Goal: Task Accomplishment & Management: Manage account settings

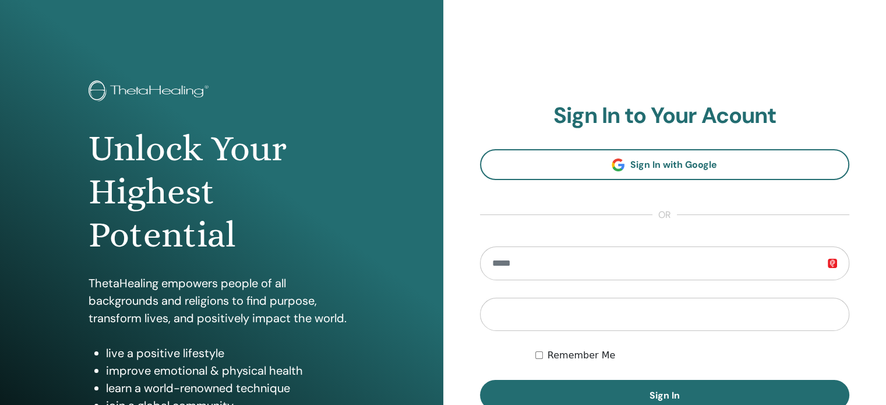
click at [566, 260] on input "email" at bounding box center [665, 263] width 370 height 34
type input "**********"
click at [480, 380] on button "Sign In" at bounding box center [665, 395] width 370 height 30
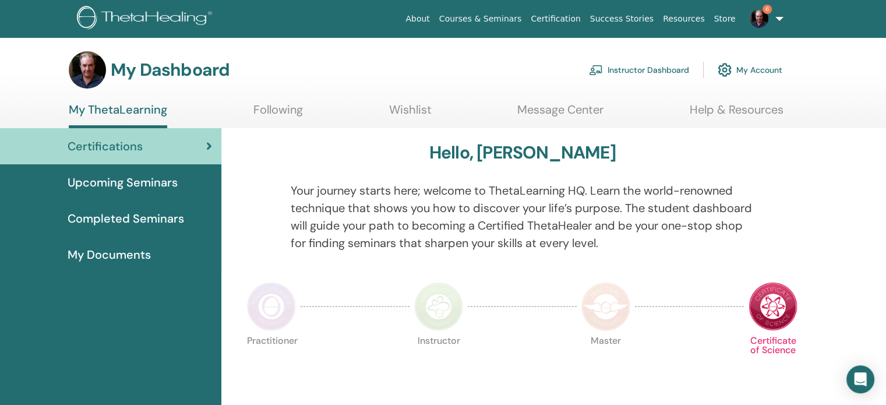
click at [627, 71] on link "Instructor Dashboard" at bounding box center [639, 70] width 100 height 26
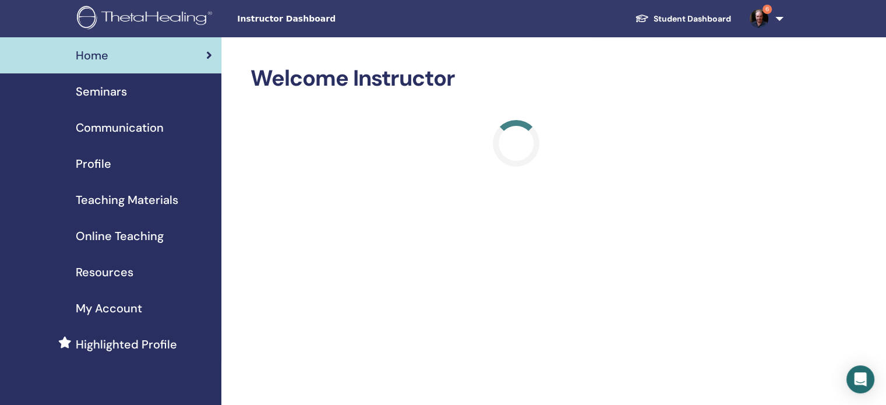
click at [117, 91] on span "Seminars" at bounding box center [101, 91] width 51 height 17
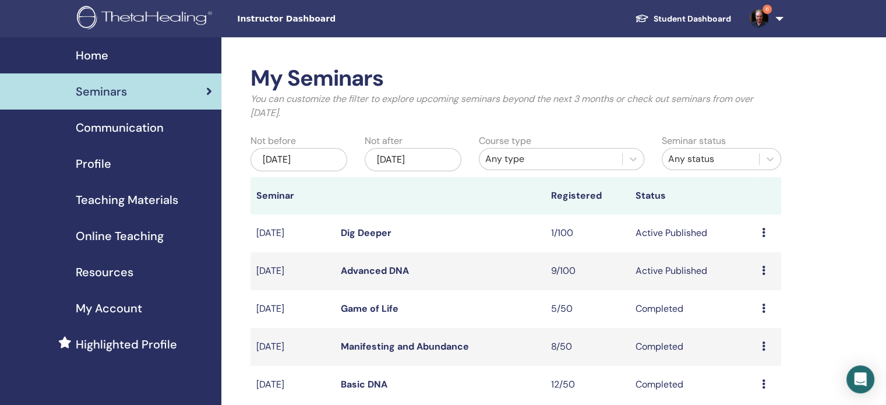
click at [764, 272] on icon at bounding box center [763, 270] width 3 height 9
click at [751, 315] on link "Attendees" at bounding box center [755, 316] width 44 height 12
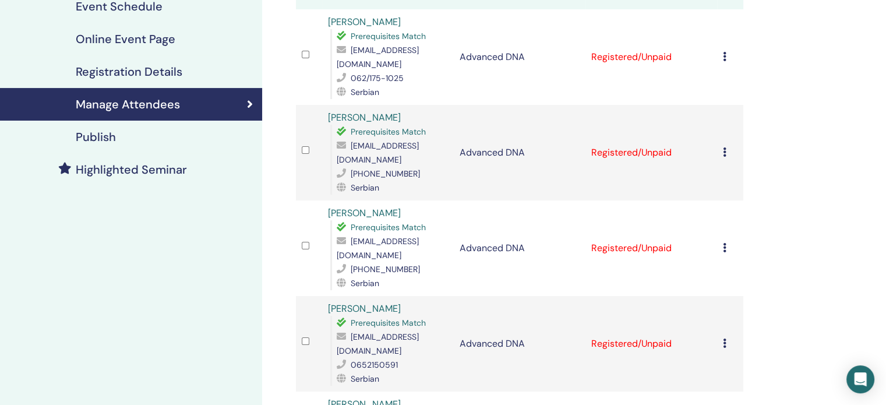
scroll to position [151, 0]
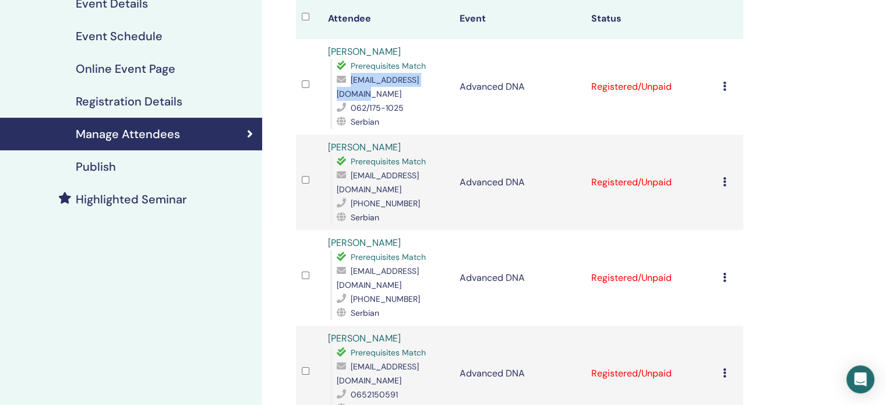
drag, startPoint x: 443, startPoint y: 83, endPoint x: 353, endPoint y: 87, distance: 89.8
click at [353, 87] on div "Prerequisites Match a.zonjic2903@gmail.com 062/175-1025 Serbian" at bounding box center [389, 94] width 118 height 70
drag, startPoint x: 350, startPoint y: 81, endPoint x: 443, endPoint y: 83, distance: 93.8
click at [419, 83] on span "a.zonjic2903@gmail.com" at bounding box center [378, 87] width 82 height 24
copy div "a.zonjic2903@gmail.com"
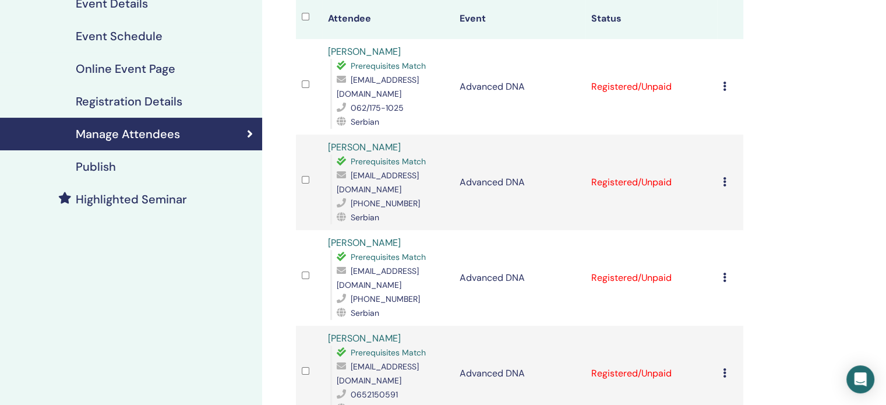
click at [528, 135] on td "Advanced DNA" at bounding box center [520, 183] width 132 height 96
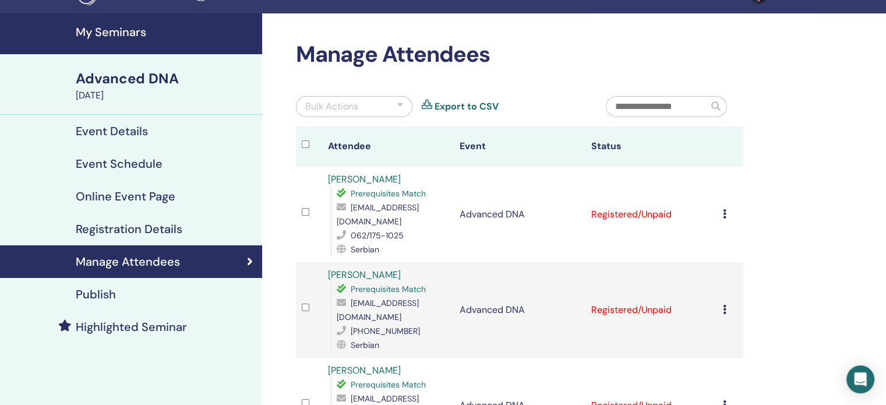
scroll to position [0, 0]
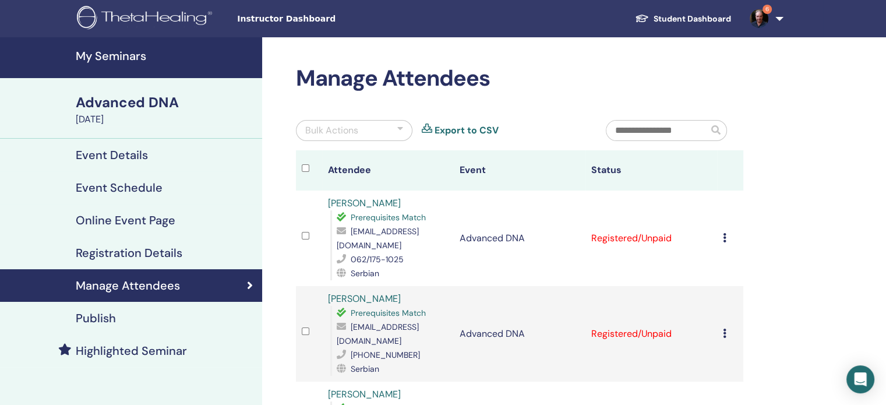
click at [287, 22] on span "Instructor Dashboard" at bounding box center [324, 19] width 175 height 12
click at [139, 57] on h4 "My Seminars" at bounding box center [165, 56] width 179 height 14
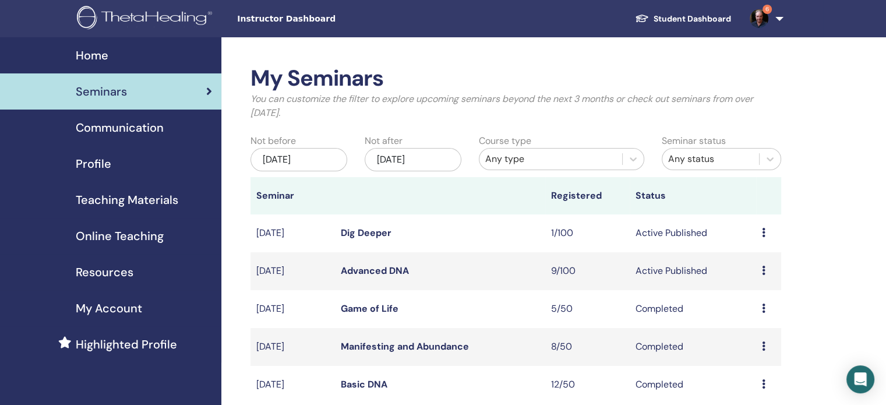
click at [120, 204] on span "Teaching Materials" at bounding box center [127, 199] width 103 height 17
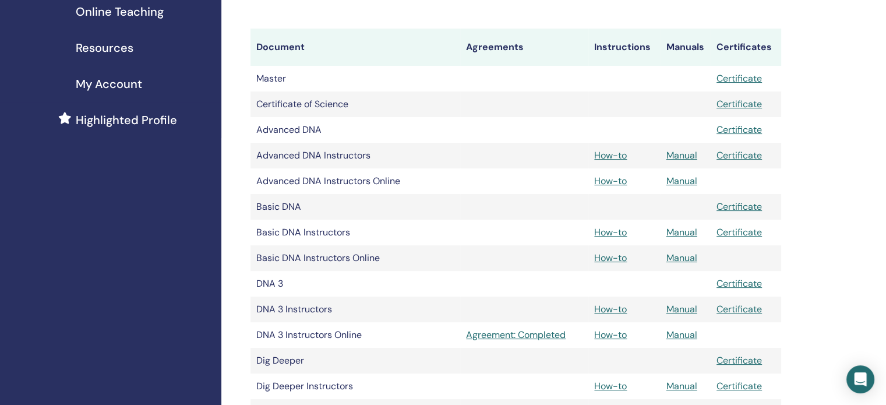
scroll to position [222, 0]
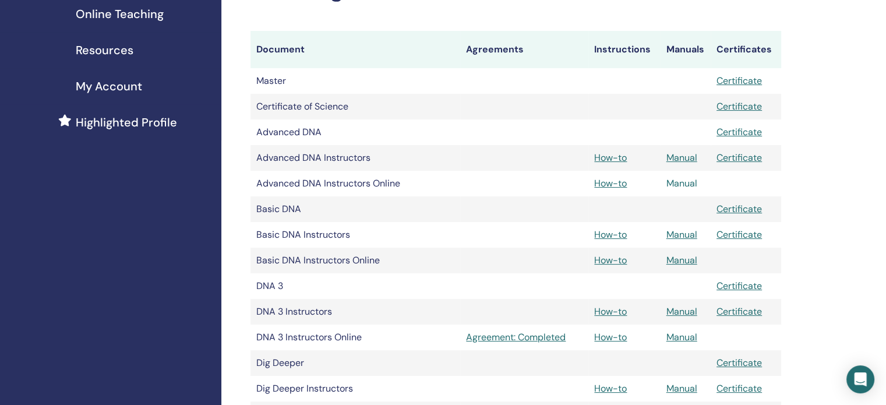
click at [675, 186] on link "Manual" at bounding box center [681, 183] width 31 height 12
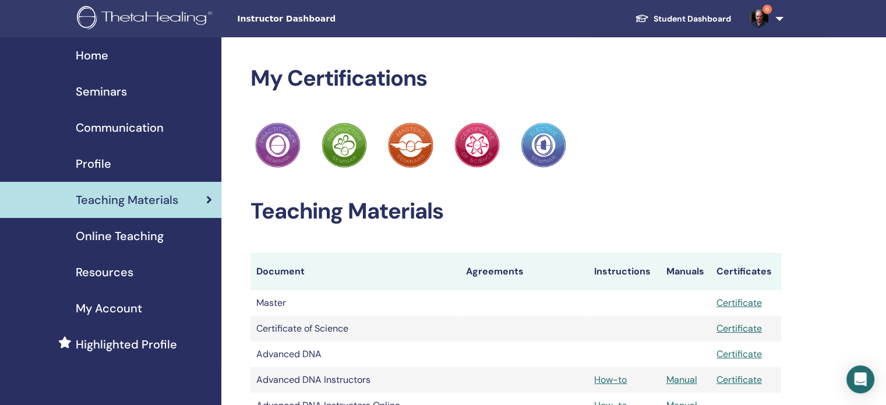
click at [764, 20] on img at bounding box center [759, 18] width 19 height 19
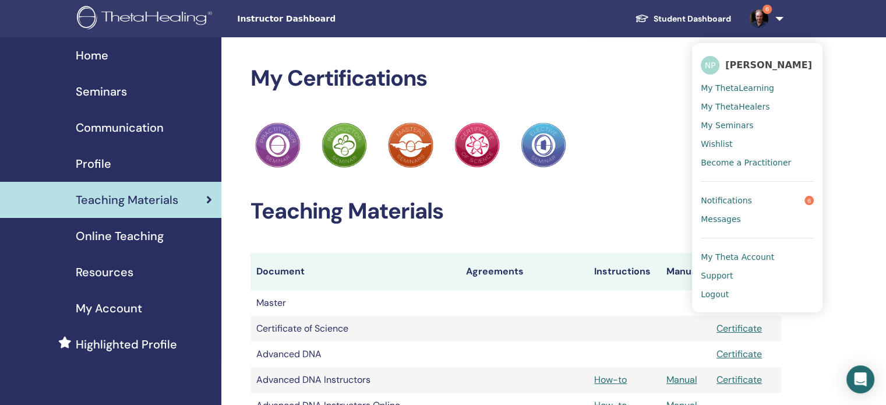
click at [737, 199] on span "Notifications" at bounding box center [726, 200] width 51 height 10
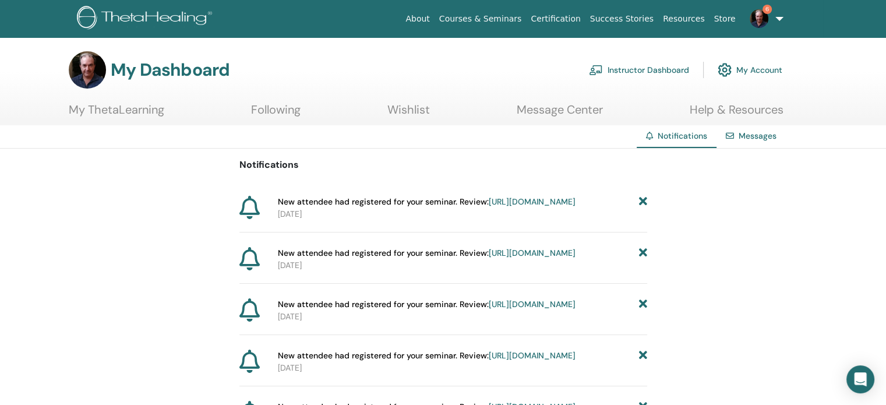
click at [521, 207] on link "https://member.thetahealing.com/instructor/seminar/374532/attendees" at bounding box center [532, 201] width 87 height 10
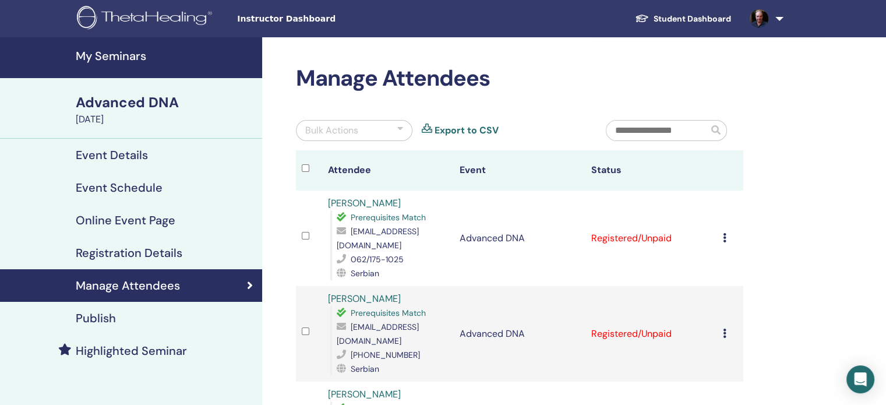
click at [778, 21] on link at bounding box center [764, 18] width 48 height 37
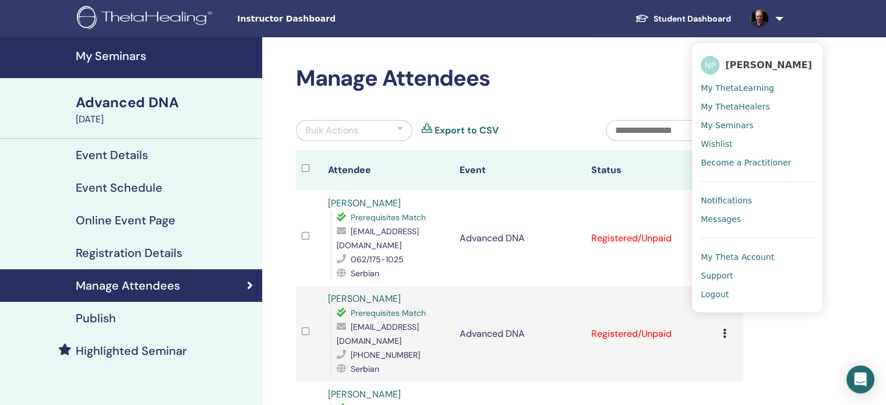
click at [716, 293] on span "Logout" at bounding box center [715, 294] width 28 height 10
